Goal: Information Seeking & Learning: Find specific fact

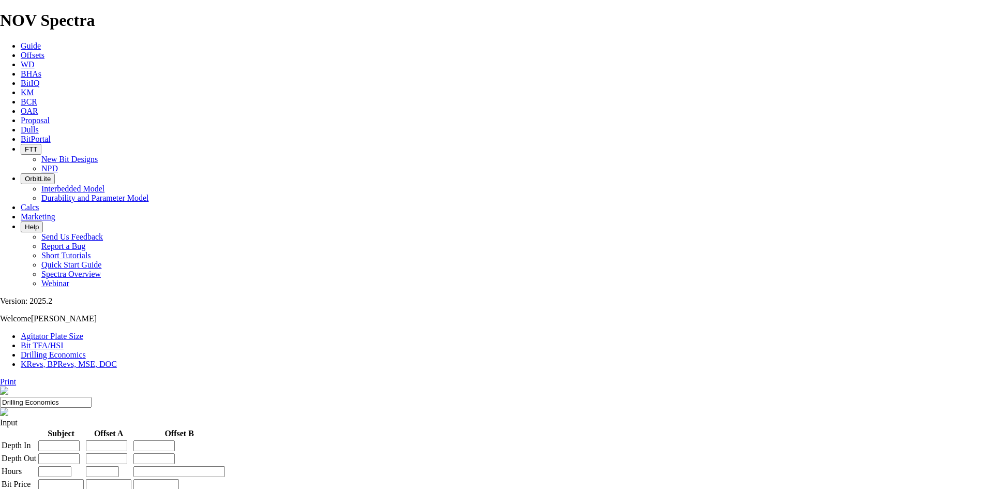
click at [44, 51] on span "Offsets" at bounding box center [33, 55] width 24 height 9
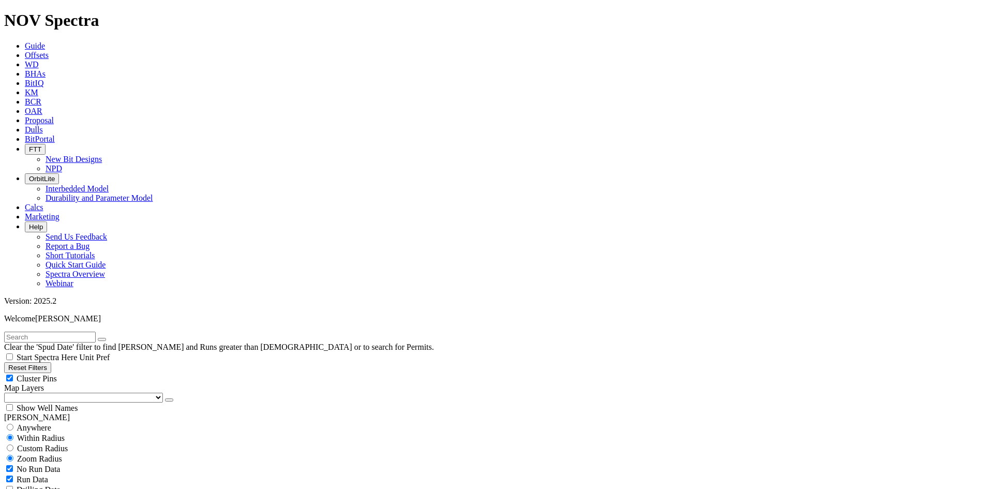
scroll to position [52, 0]
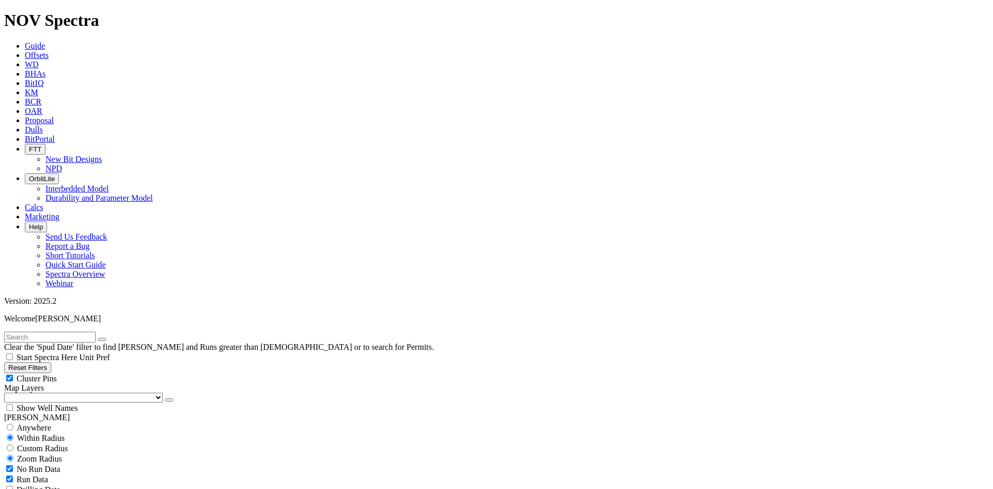
select select "7.875"
checkbox input "false"
select select "? number:7.875 ?"
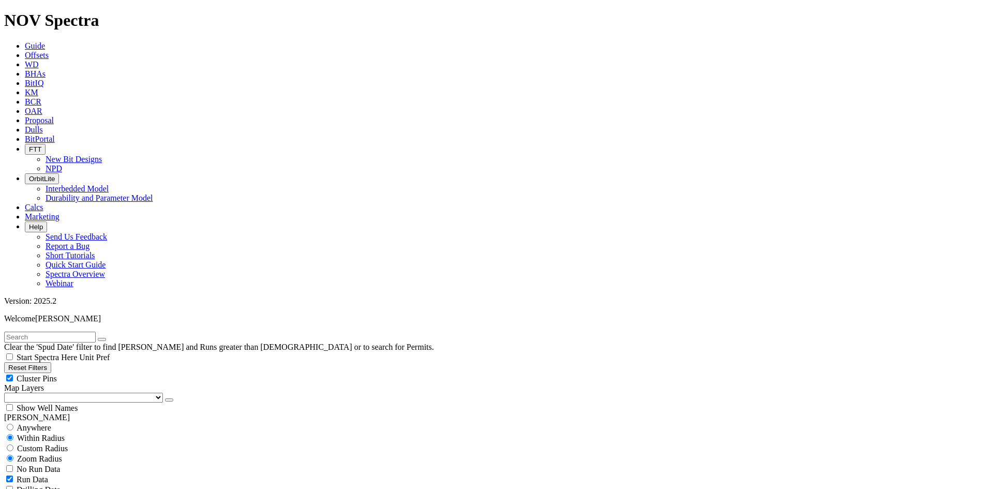
type input "18000"
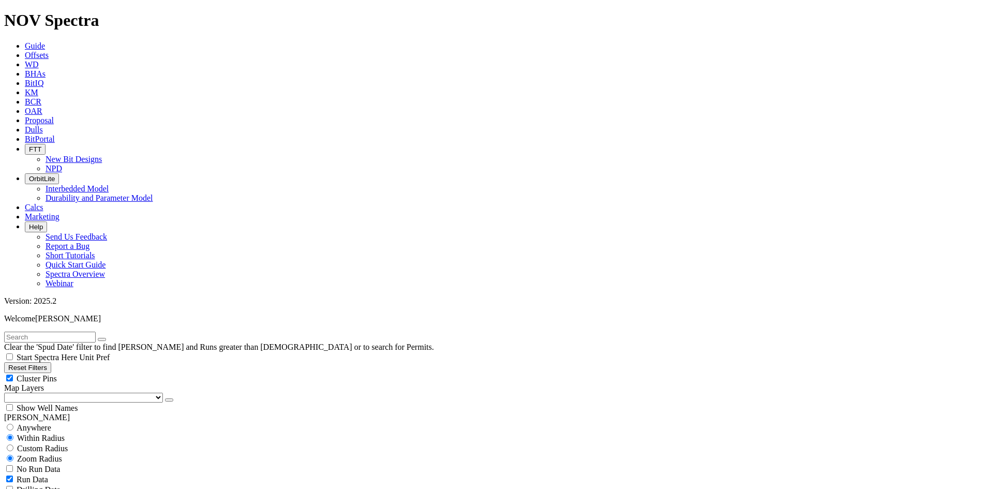
type input "190"
